Goal: Entertainment & Leisure: Consume media (video, audio)

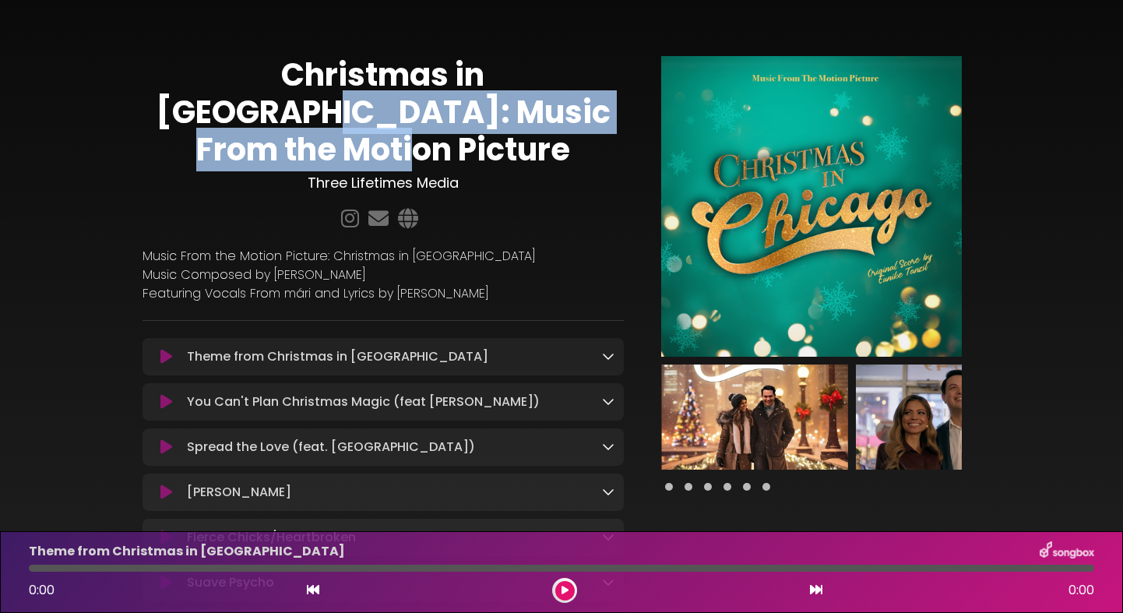
drag, startPoint x: 519, startPoint y: 76, endPoint x: 611, endPoint y: 105, distance: 96.3
click at [611, 105] on h1 "Christmas in [GEOGRAPHIC_DATA]: Music From the Motion Picture" at bounding box center [383, 112] width 481 height 112
copy h1 "Music From the Motion Picture"
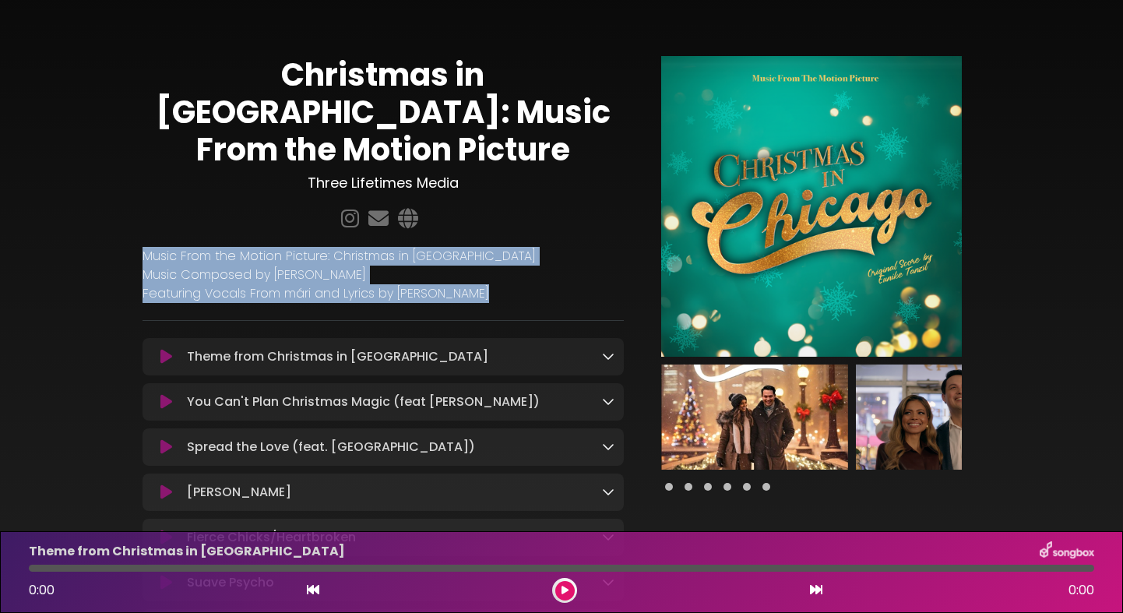
drag, startPoint x: 481, startPoint y: 255, endPoint x: 146, endPoint y: 217, distance: 337.1
click at [146, 247] on div "Music From the Motion Picture: Christmas in [GEOGRAPHIC_DATA] Music Composed by…" at bounding box center [383, 275] width 481 height 56
copy div "Music From the Motion Picture: Christmas in [GEOGRAPHIC_DATA] Music Composed by…"
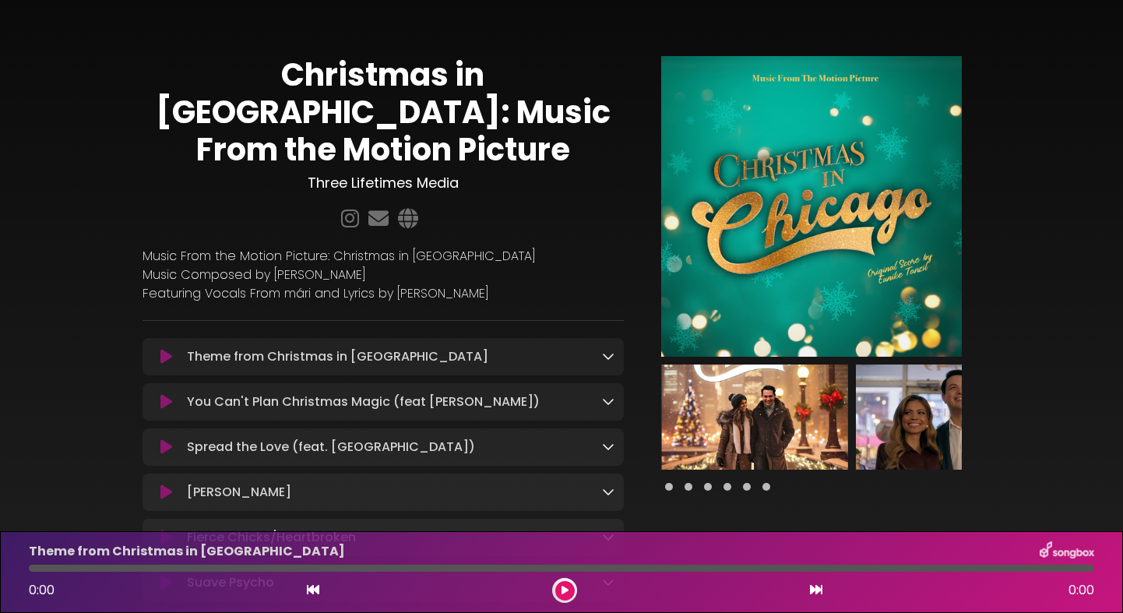
click at [436, 247] on p "Music From the Motion Picture: Christmas in [GEOGRAPHIC_DATA]" at bounding box center [383, 256] width 481 height 19
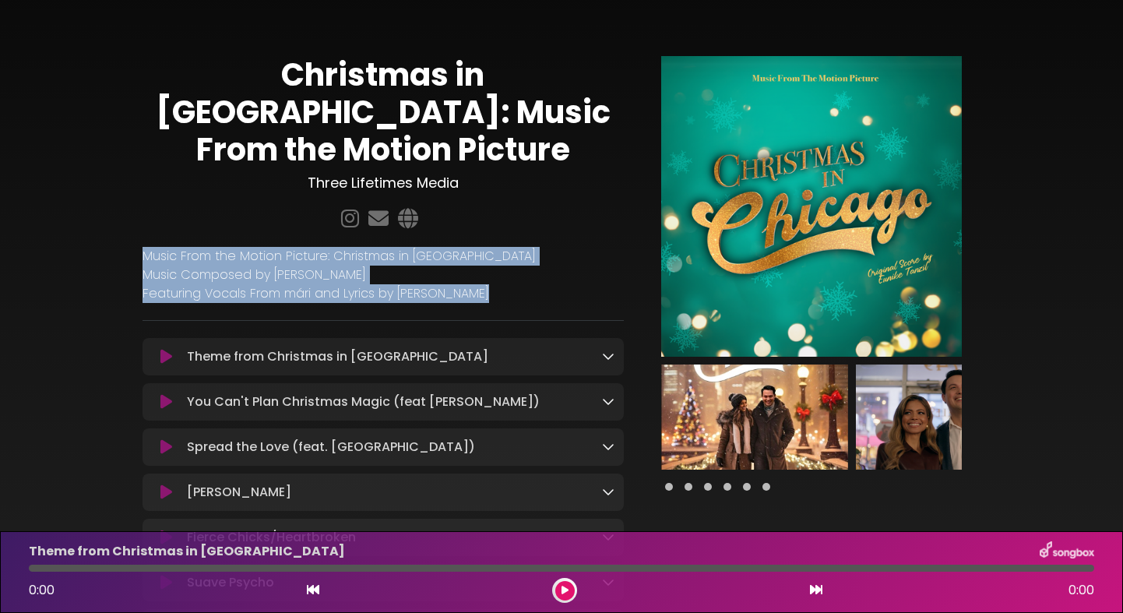
drag, startPoint x: 481, startPoint y: 255, endPoint x: 145, endPoint y: 216, distance: 338.8
click at [145, 247] on div "Music From the Motion Picture: Christmas in [GEOGRAPHIC_DATA] Music Composed by…" at bounding box center [383, 275] width 481 height 56
copy div "Music From the Motion Picture: Christmas in [GEOGRAPHIC_DATA] Music Composed by…"
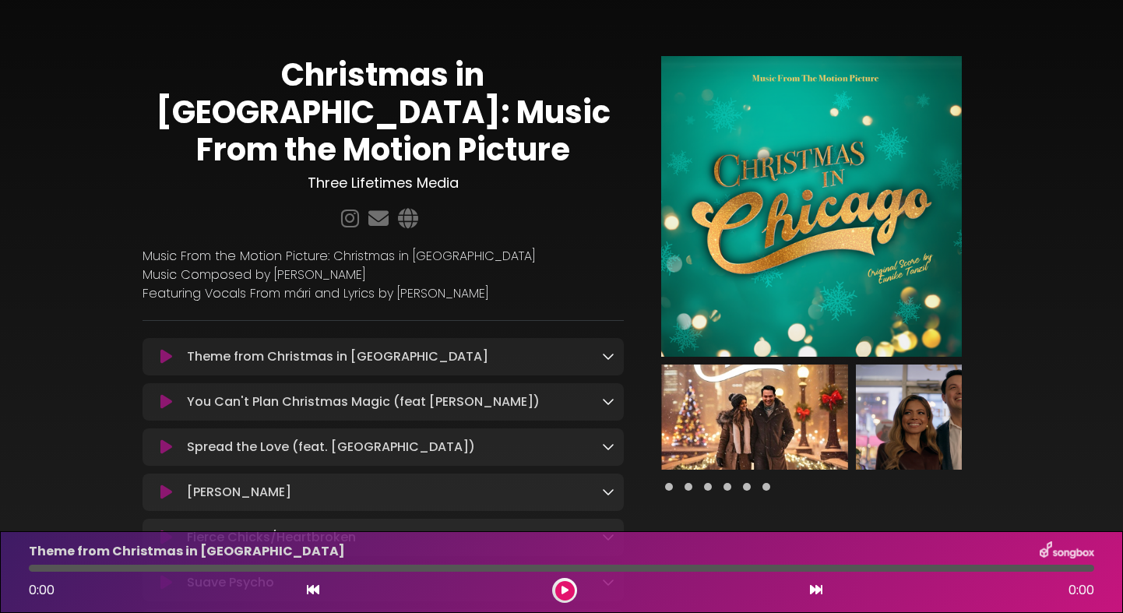
click at [485, 347] on div "Theme from Christmas in [GEOGRAPHIC_DATA] Loading Track..." at bounding box center [397, 356] width 433 height 19
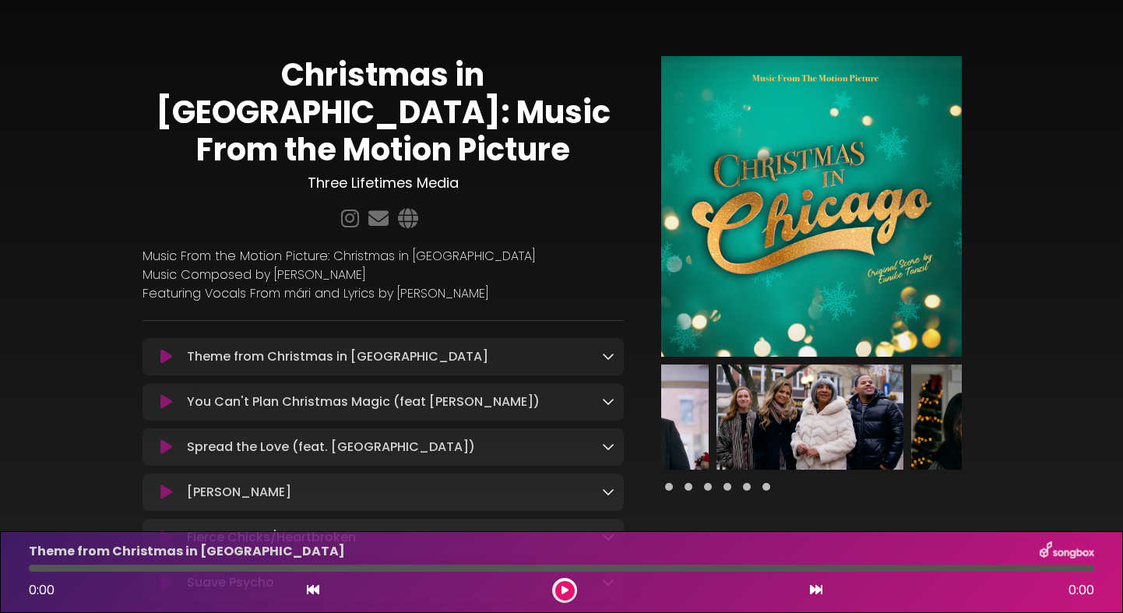
scroll to position [0, 323]
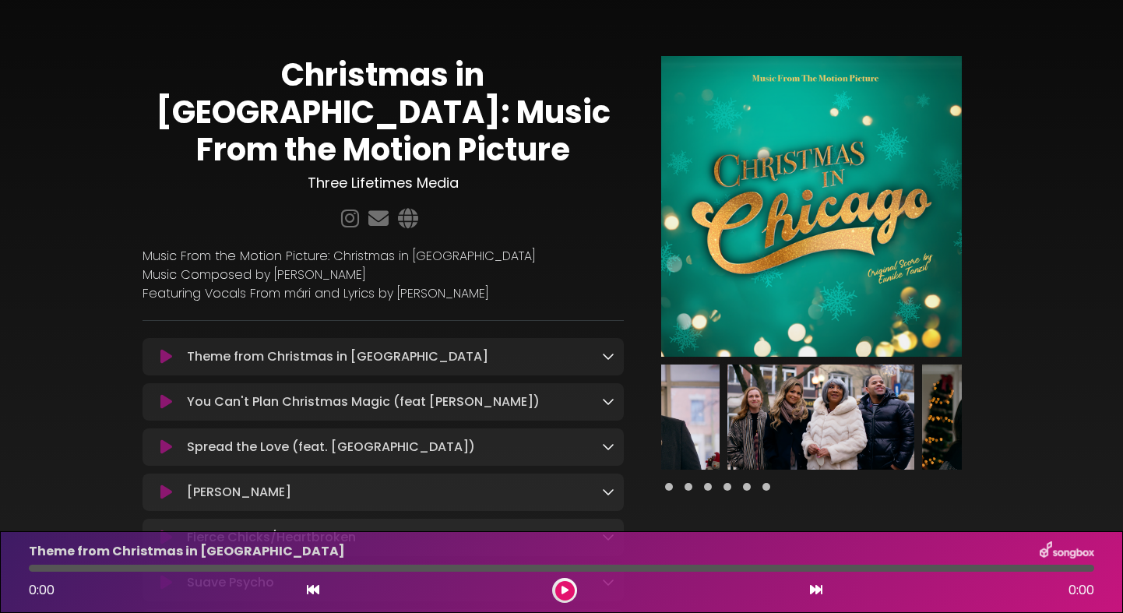
click at [842, 400] on img at bounding box center [821, 417] width 187 height 105
